Goal: Information Seeking & Learning: Find specific fact

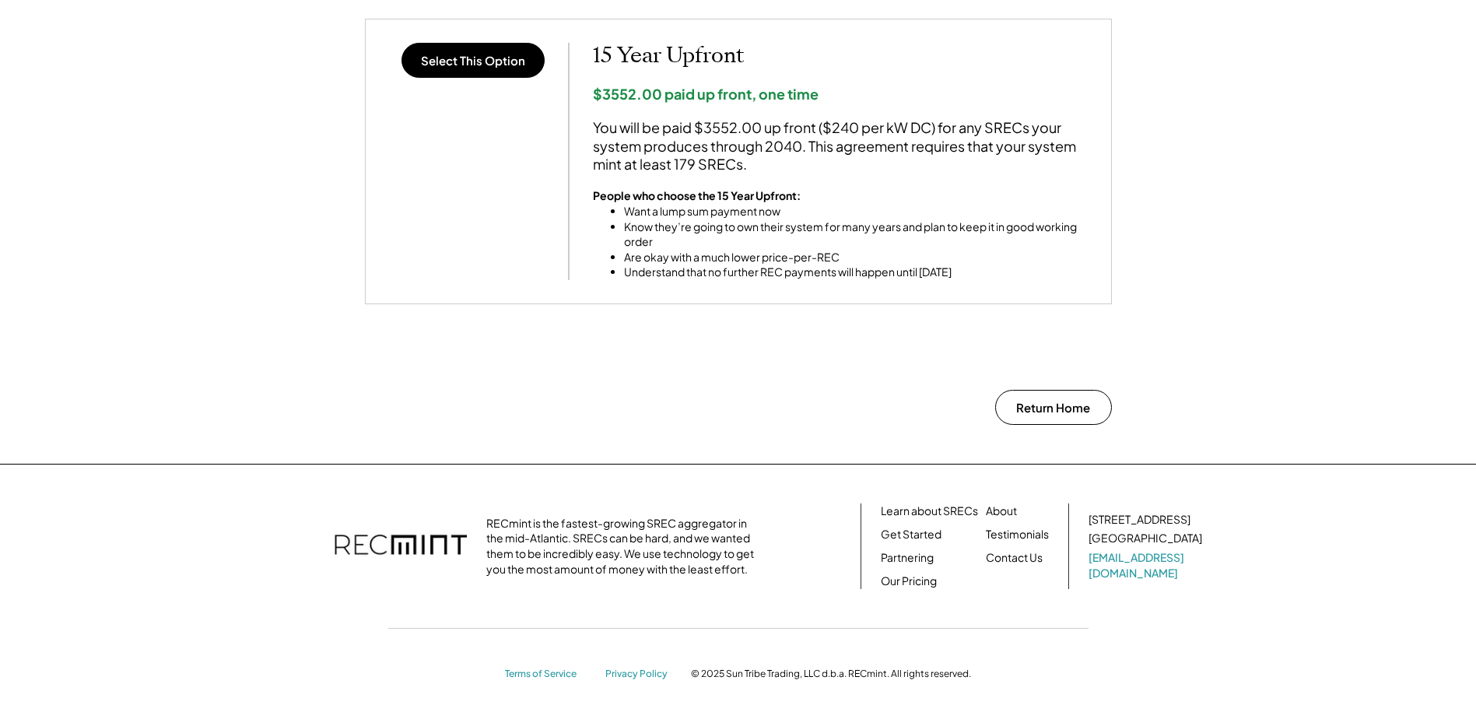
scroll to position [1390, 0]
click at [924, 585] on link "Our Pricing" at bounding box center [909, 581] width 56 height 16
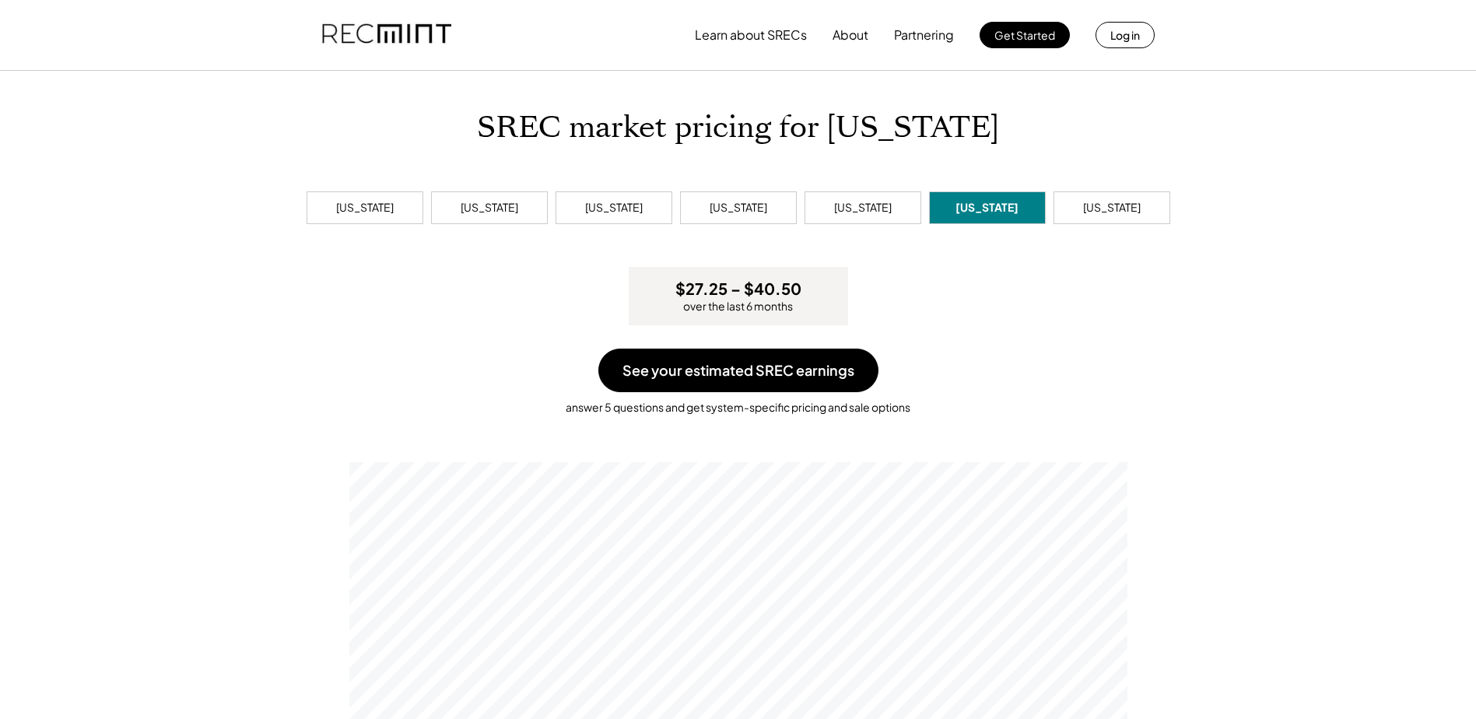
scroll to position [296, 778]
click at [1102, 202] on div "[US_STATE]" at bounding box center [1112, 208] width 58 height 16
click at [885, 215] on div "[US_STATE]" at bounding box center [863, 208] width 58 height 16
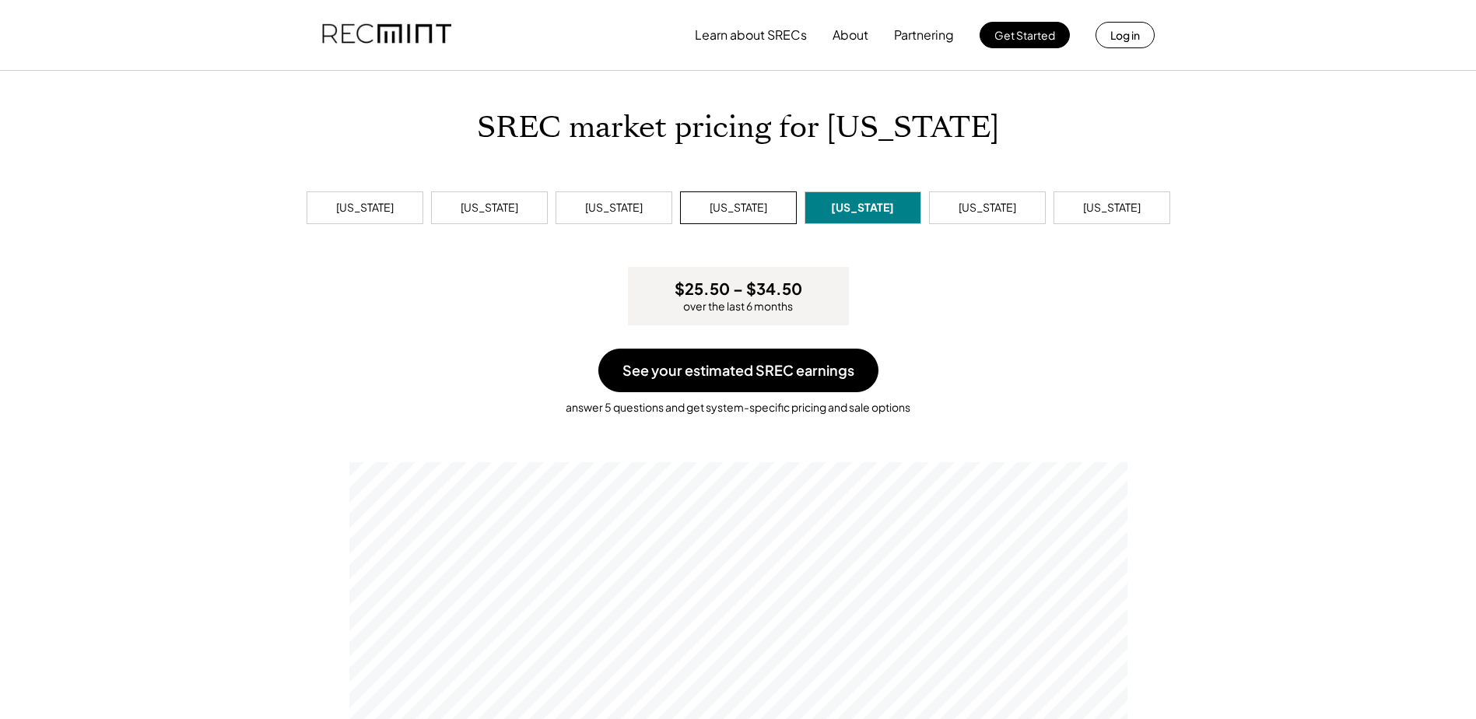
click at [766, 205] on div "[US_STATE]" at bounding box center [738, 207] width 117 height 33
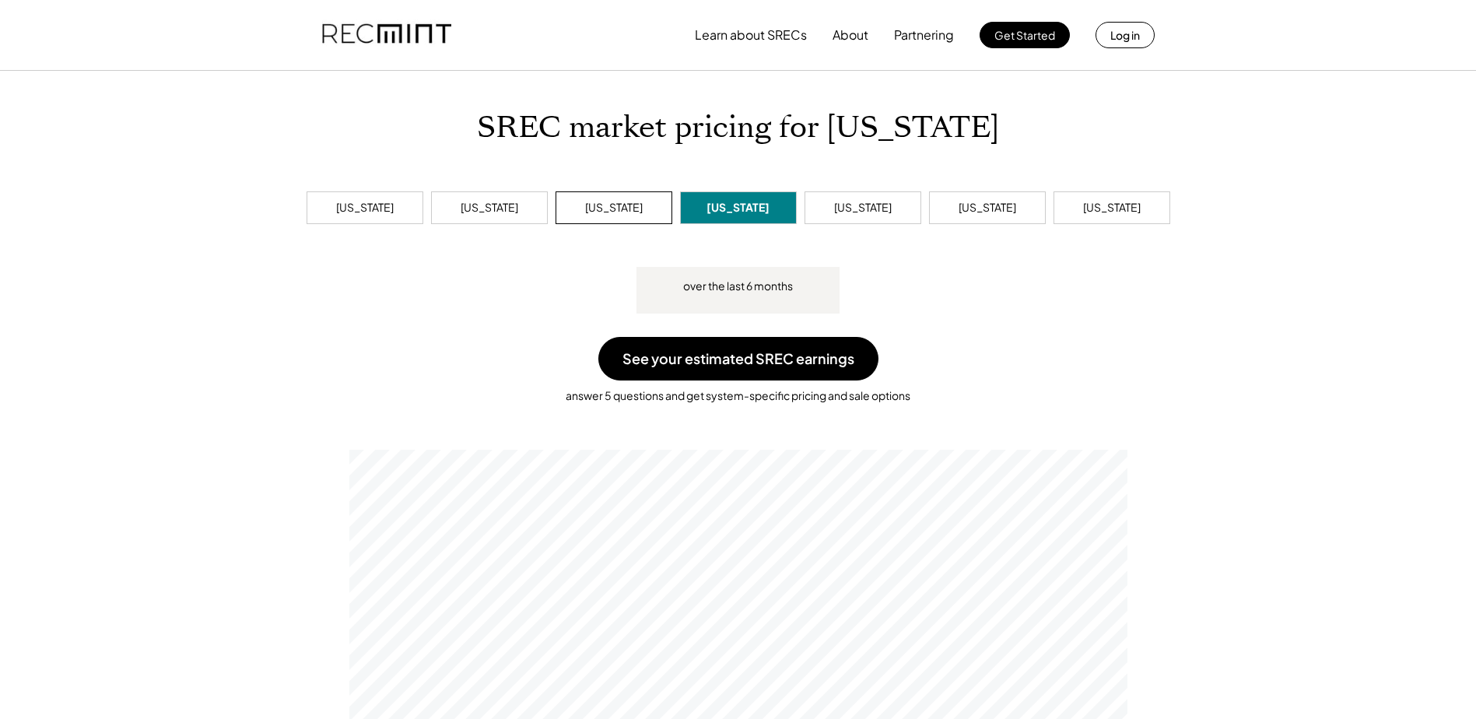
scroll to position [296, 778]
click at [635, 212] on div "[US_STATE]" at bounding box center [614, 208] width 58 height 16
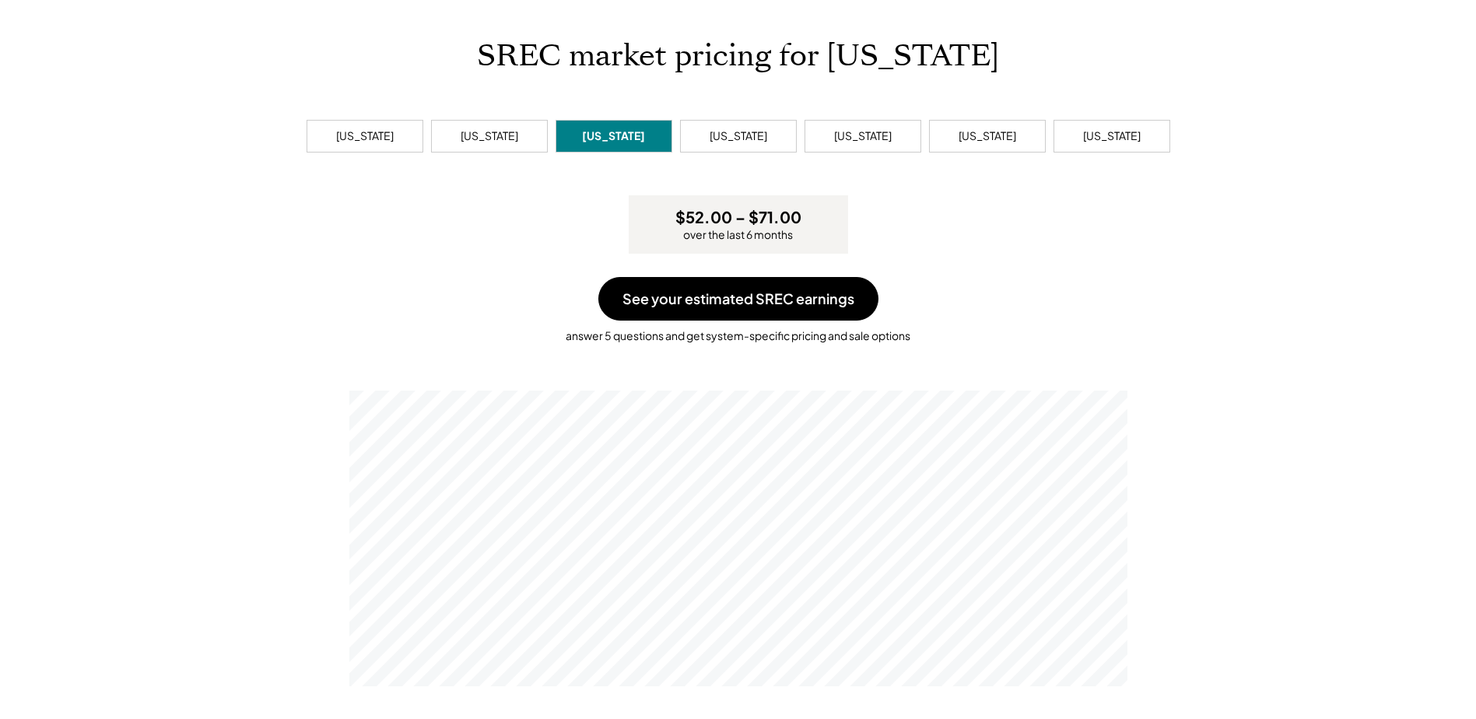
scroll to position [78, 0]
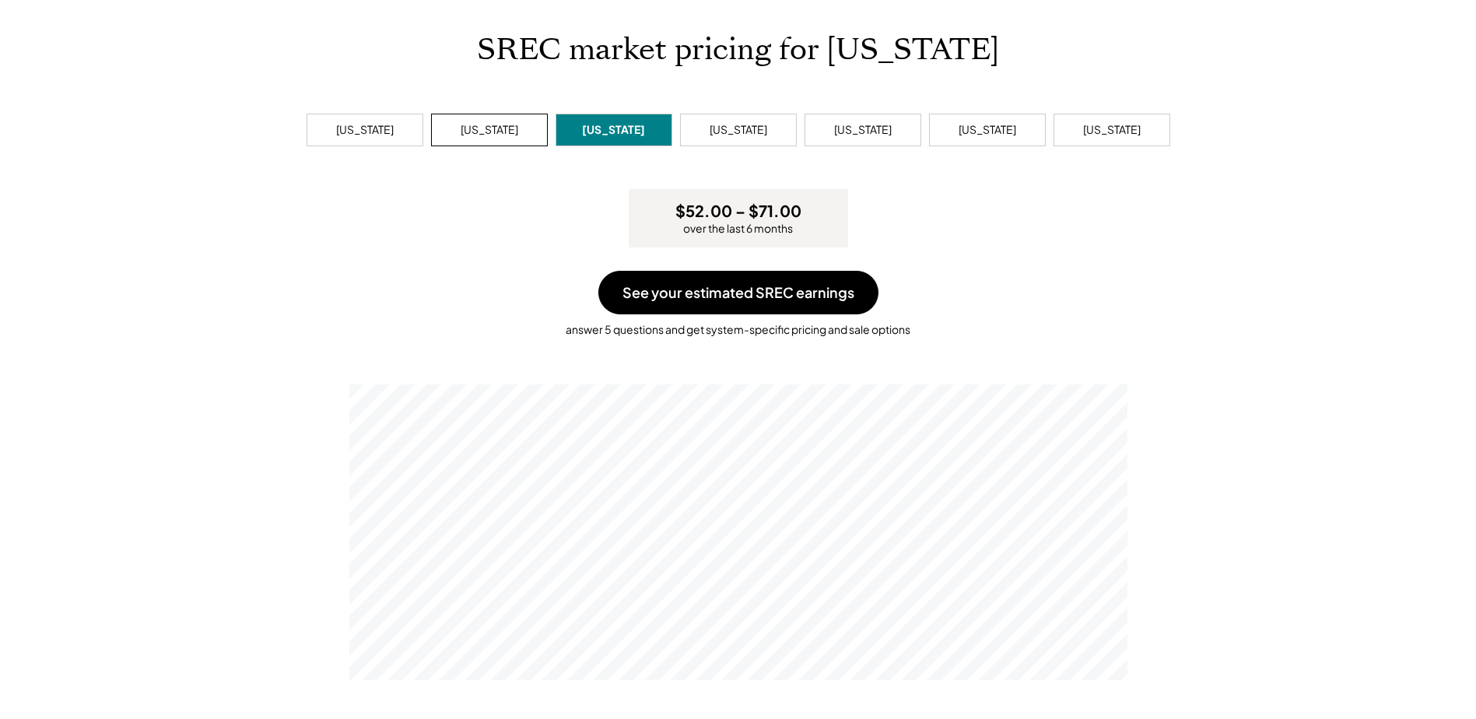
click at [503, 144] on div "[US_STATE]" at bounding box center [489, 130] width 117 height 33
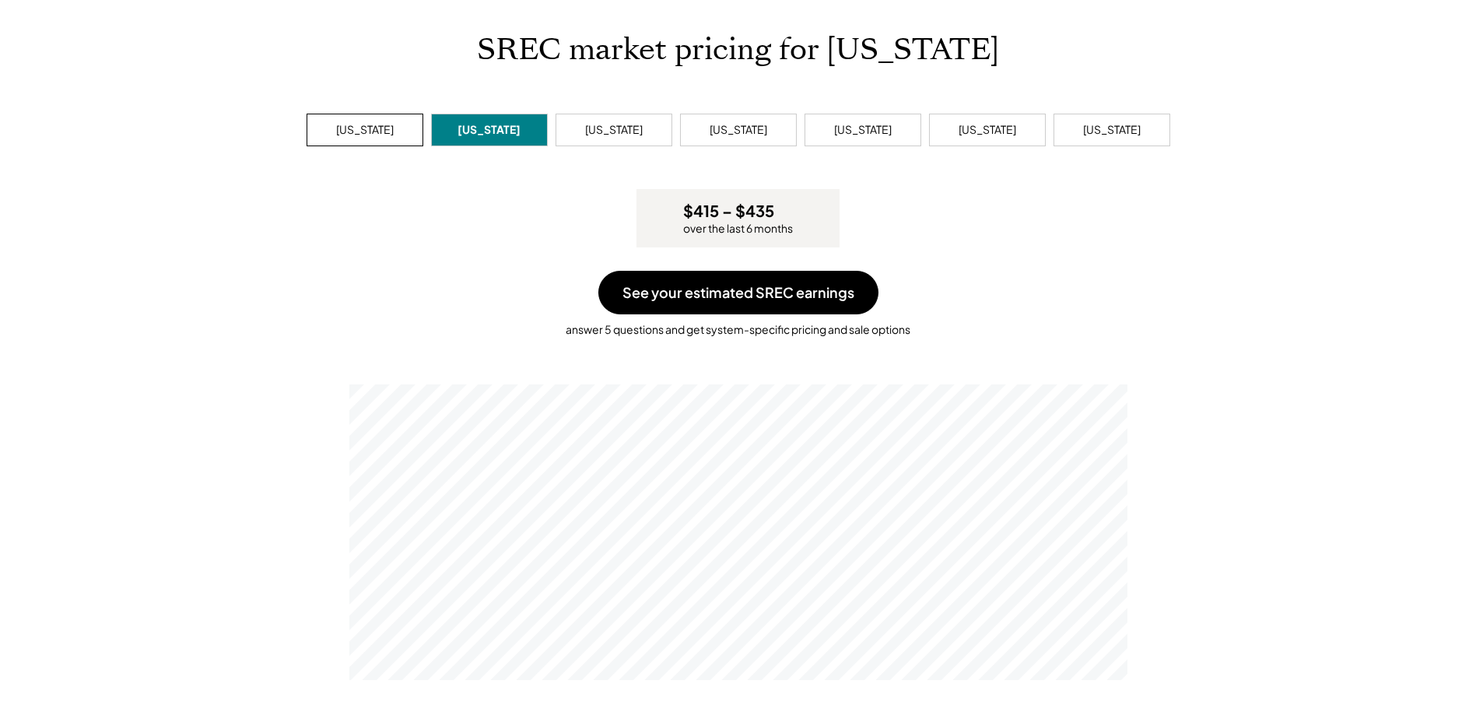
click at [383, 116] on div "[US_STATE]" at bounding box center [364, 130] width 117 height 33
click at [513, 134] on div "[US_STATE]" at bounding box center [490, 130] width 58 height 16
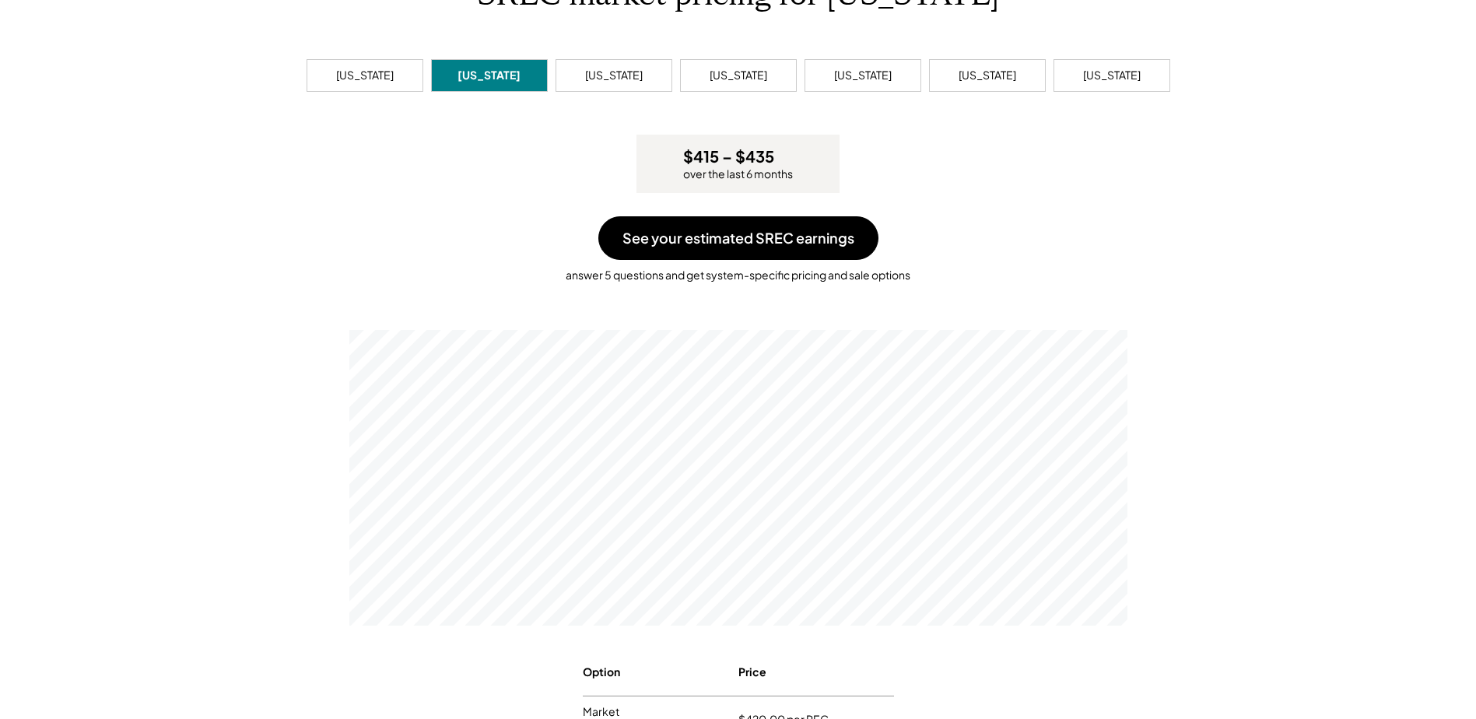
scroll to position [78, 0]
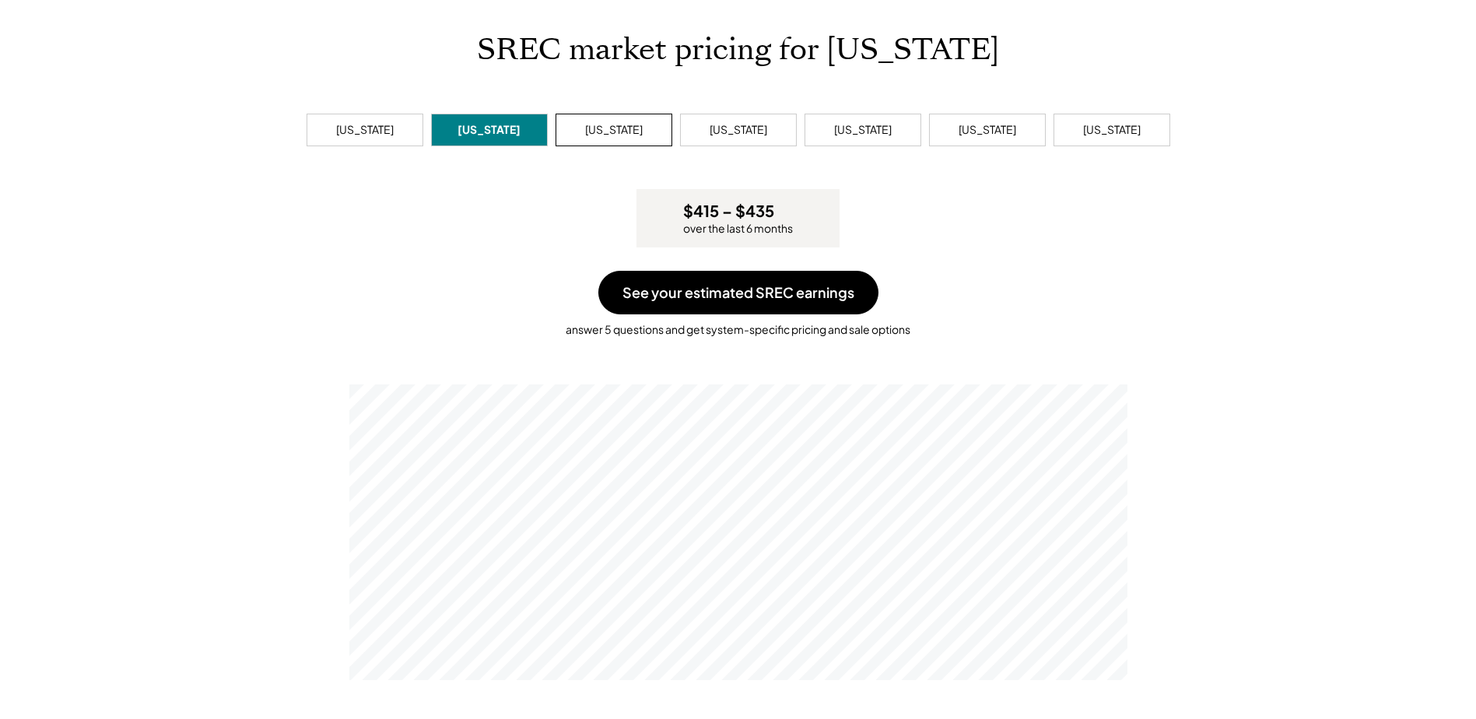
click at [629, 121] on div "[US_STATE]" at bounding box center [613, 130] width 117 height 33
click at [491, 113] on div "[US_STATE]" at bounding box center [489, 130] width 124 height 40
click at [491, 114] on div "[US_STATE]" at bounding box center [489, 130] width 117 height 33
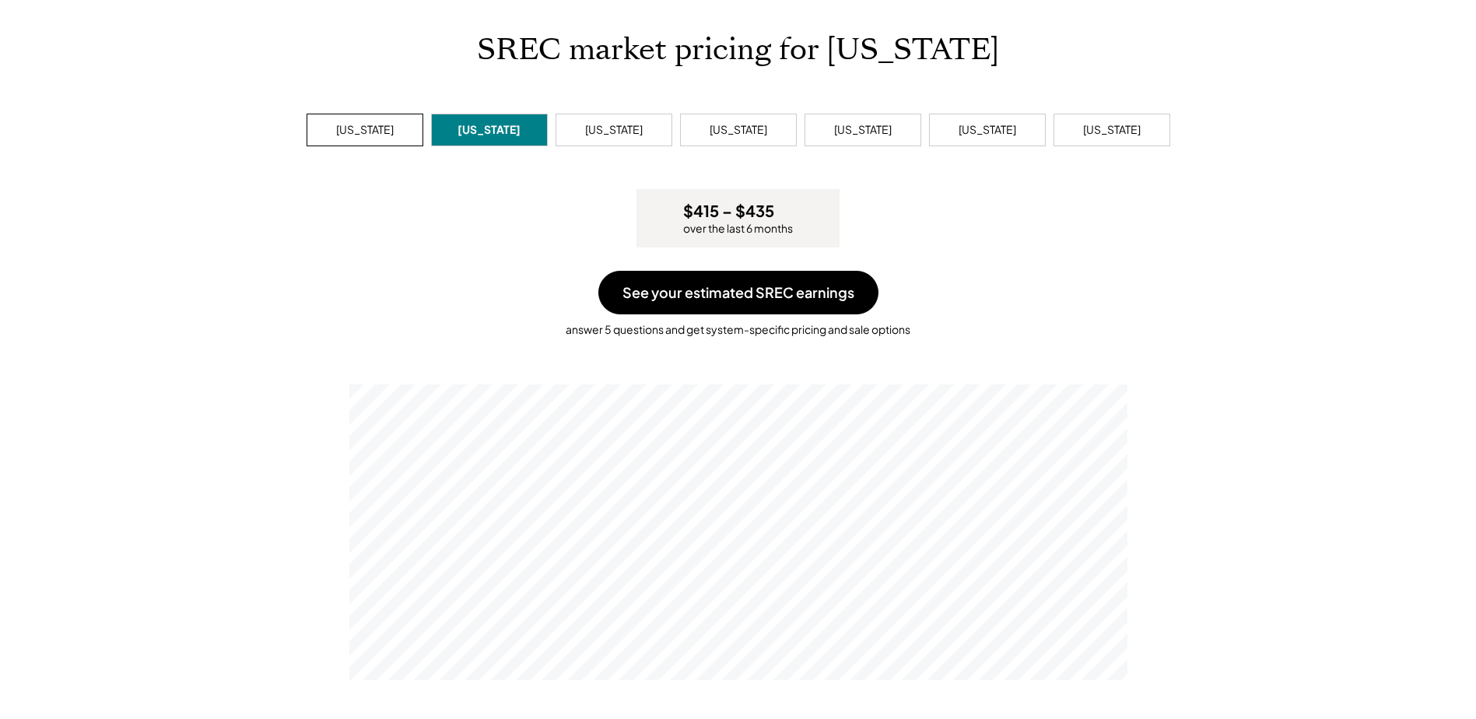
click at [352, 130] on div "[US_STATE]" at bounding box center [365, 130] width 58 height 16
